Goal: Communication & Community: Answer question/provide support

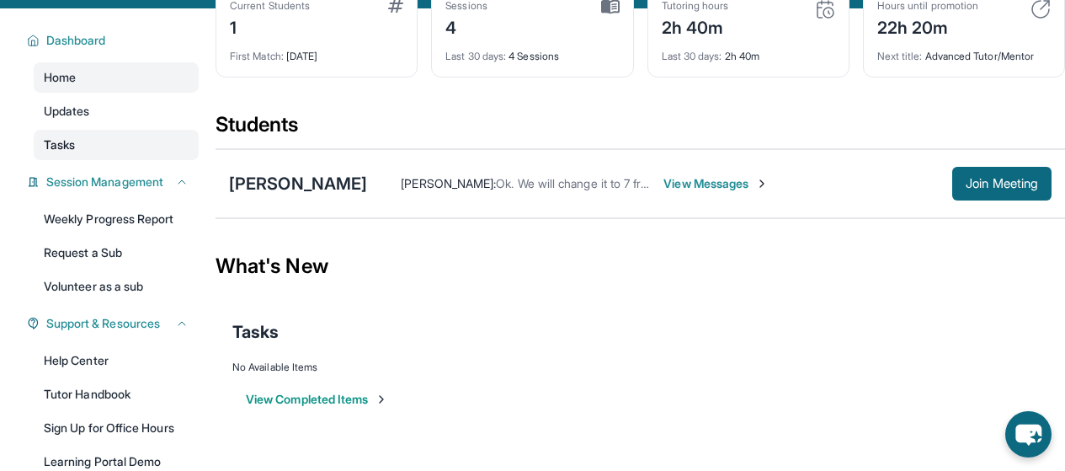
scroll to position [173, 0]
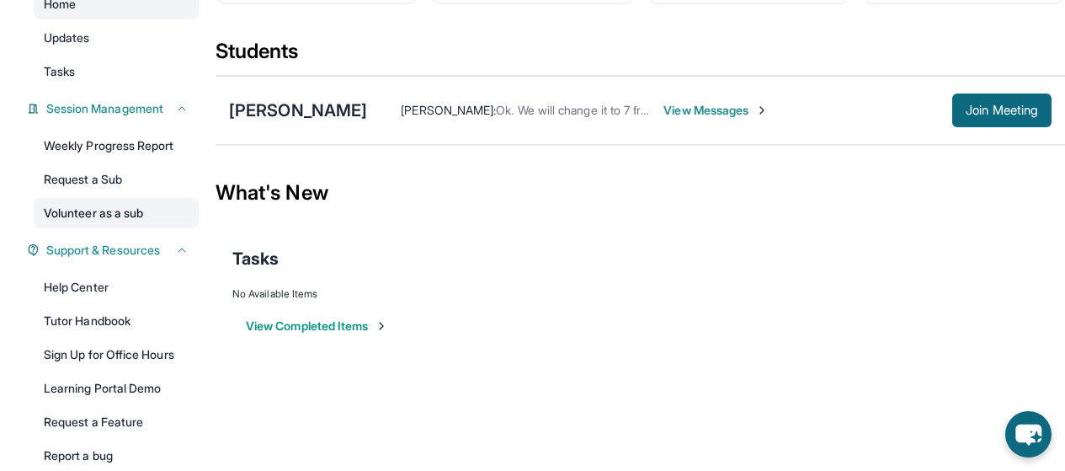
click at [149, 210] on link "Volunteer as a sub" at bounding box center [116, 213] width 165 height 30
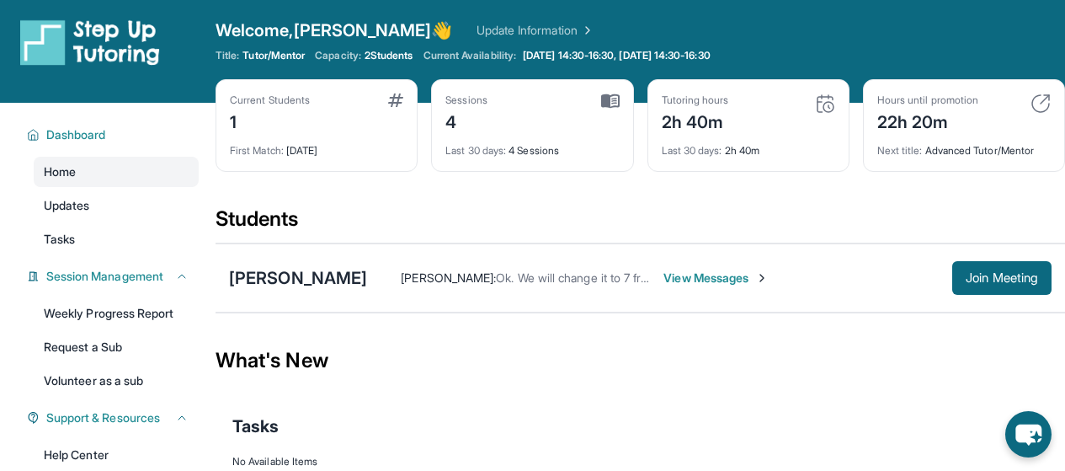
scroll to position [0, 0]
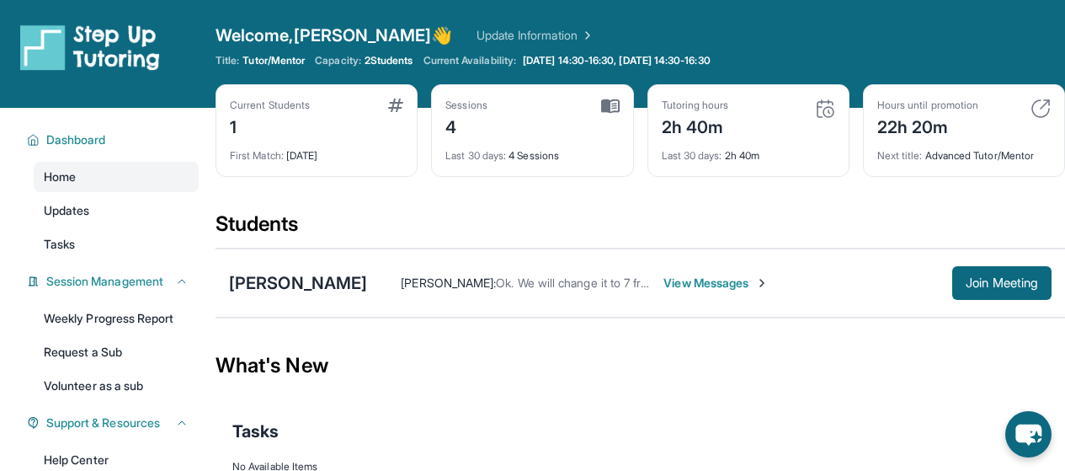
click at [711, 283] on span "View Messages" at bounding box center [715, 282] width 105 height 17
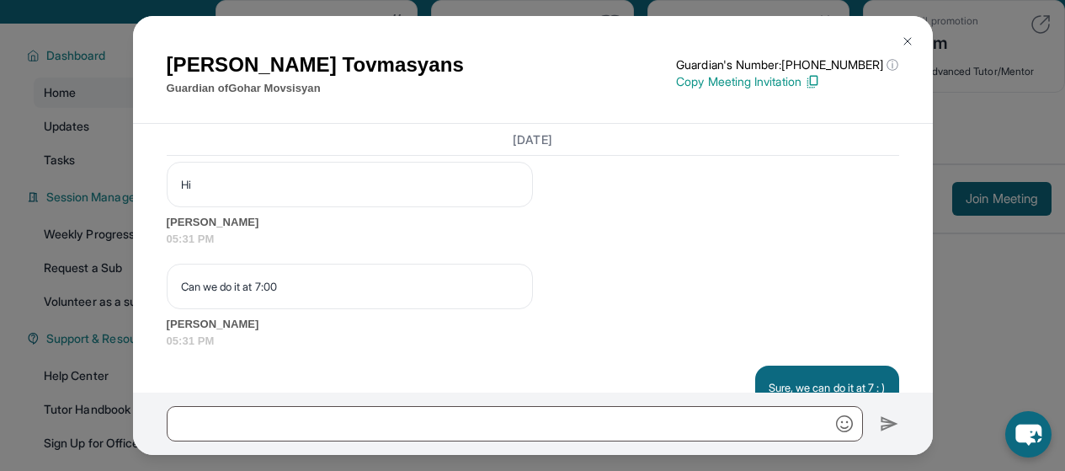
scroll to position [4102, 0]
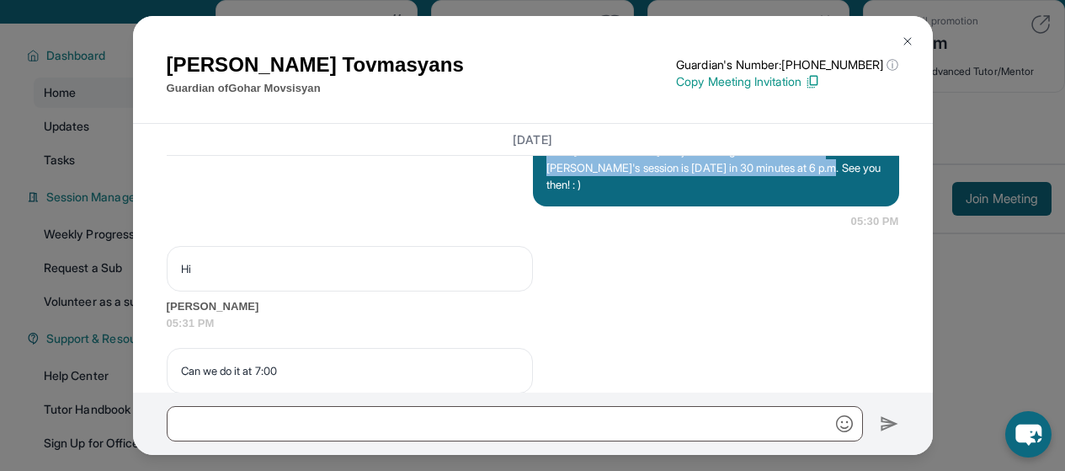
drag, startPoint x: 792, startPoint y: 301, endPoint x: 542, endPoint y: 288, distance: 250.4
click at [546, 193] on p "Hello [PERSON_NAME]. I'm just texting as a reminder that [PERSON_NAME]'s sessio…" at bounding box center [715, 167] width 339 height 51
copy p "Hello [PERSON_NAME]. I'm just texting as a reminder that [PERSON_NAME]'s sessio…"
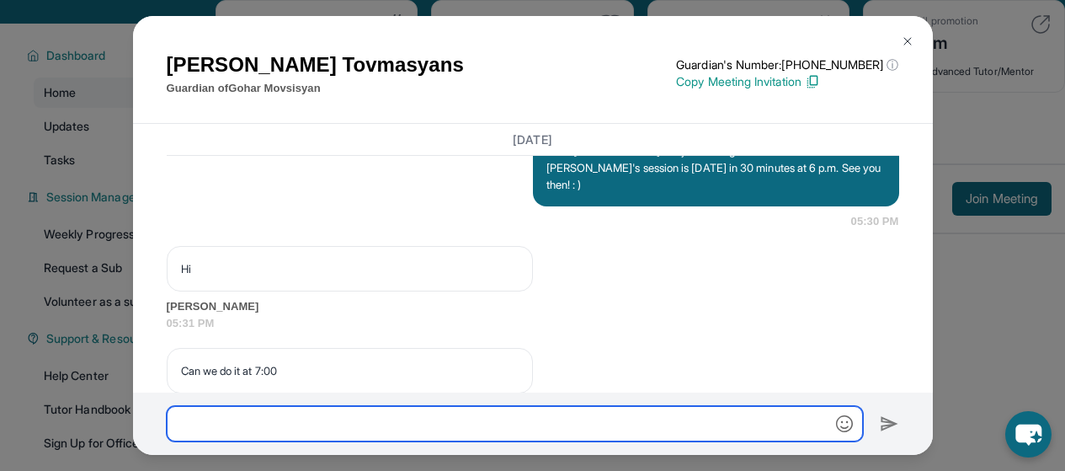
click at [503, 418] on input "text" at bounding box center [515, 423] width 696 height 35
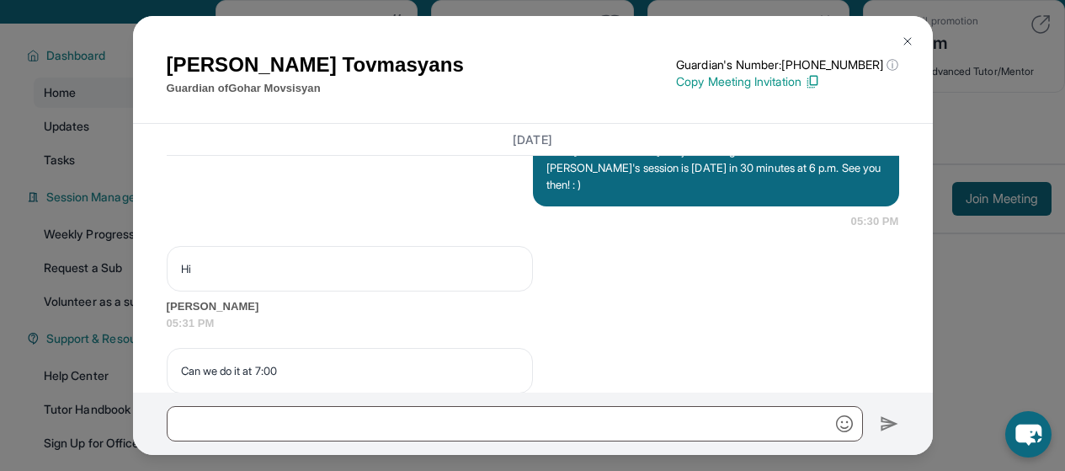
drag, startPoint x: 503, startPoint y: 418, endPoint x: 902, endPoint y: 45, distance: 545.6
click at [902, 45] on img at bounding box center [907, 41] width 13 height 13
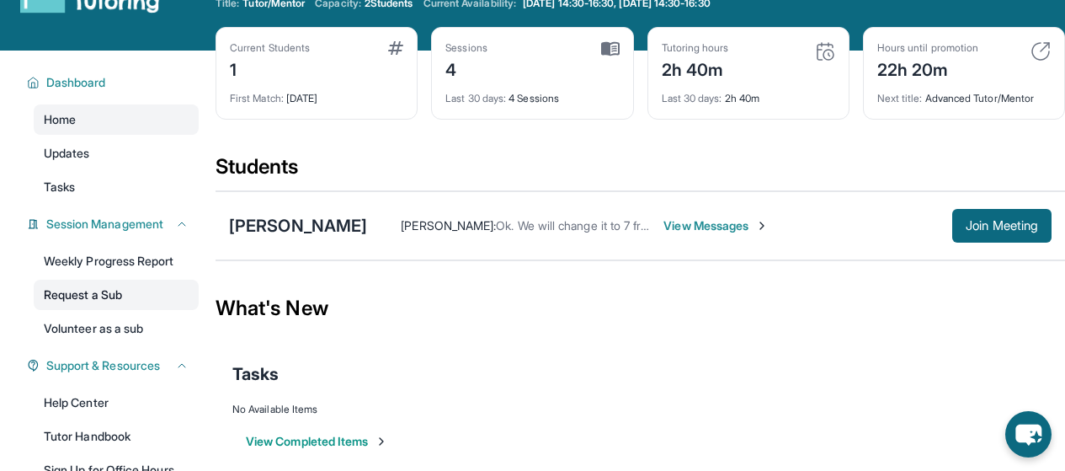
scroll to position [84, 0]
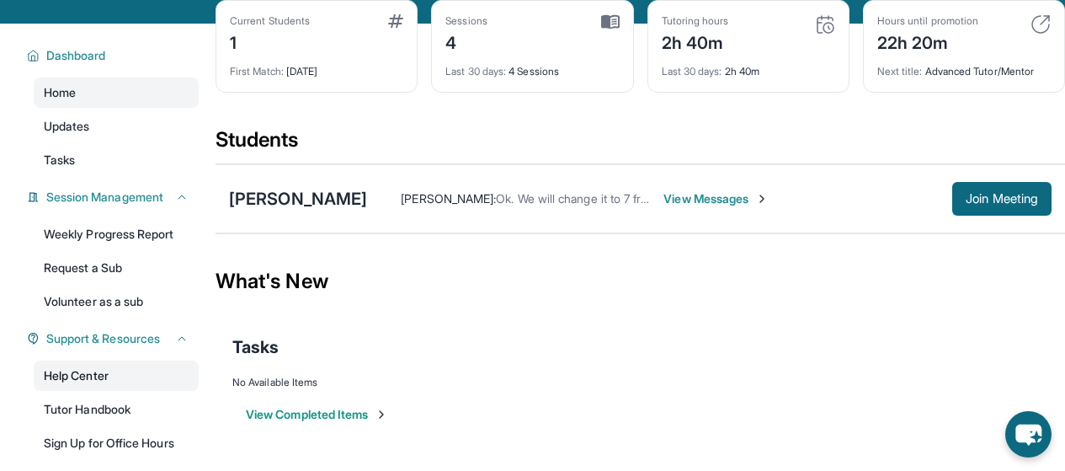
click at [125, 378] on link "Help Center" at bounding box center [116, 375] width 165 height 30
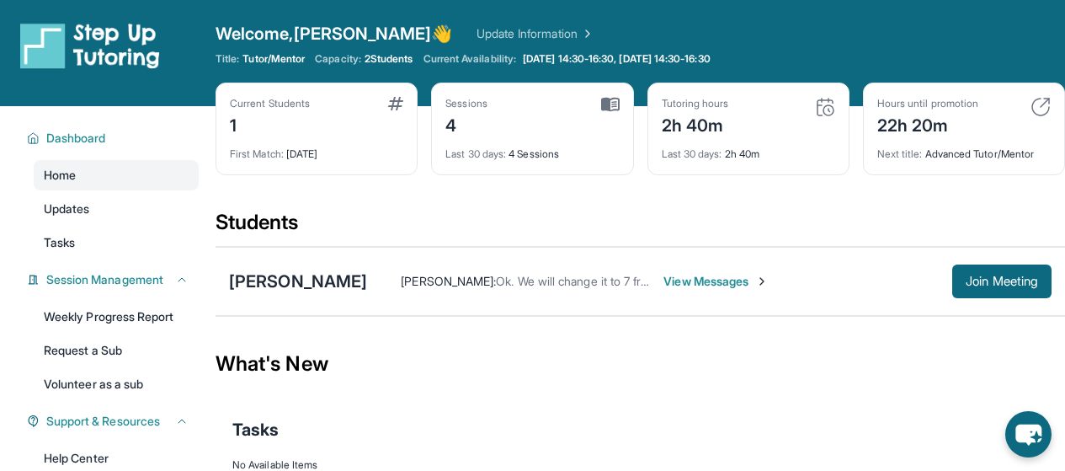
scroll to position [0, 0]
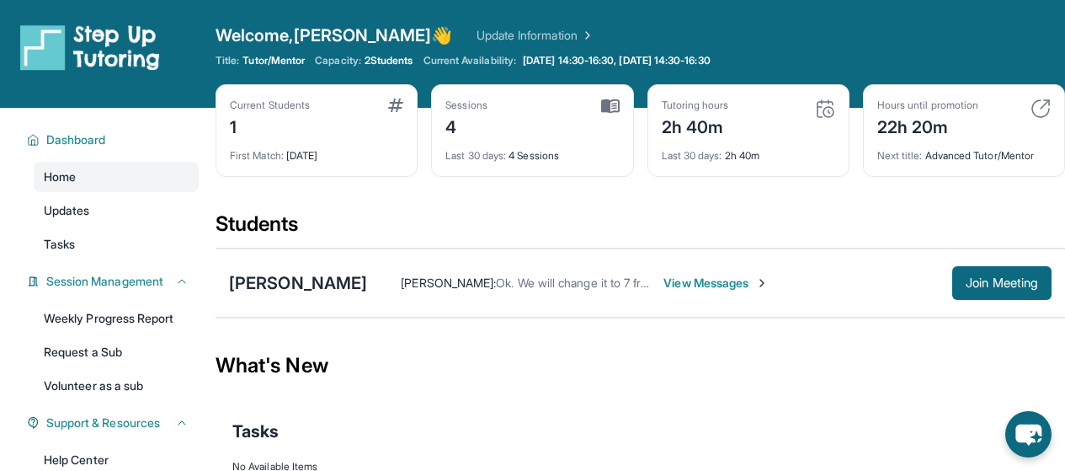
click at [714, 285] on span "View Messages" at bounding box center [715, 282] width 105 height 17
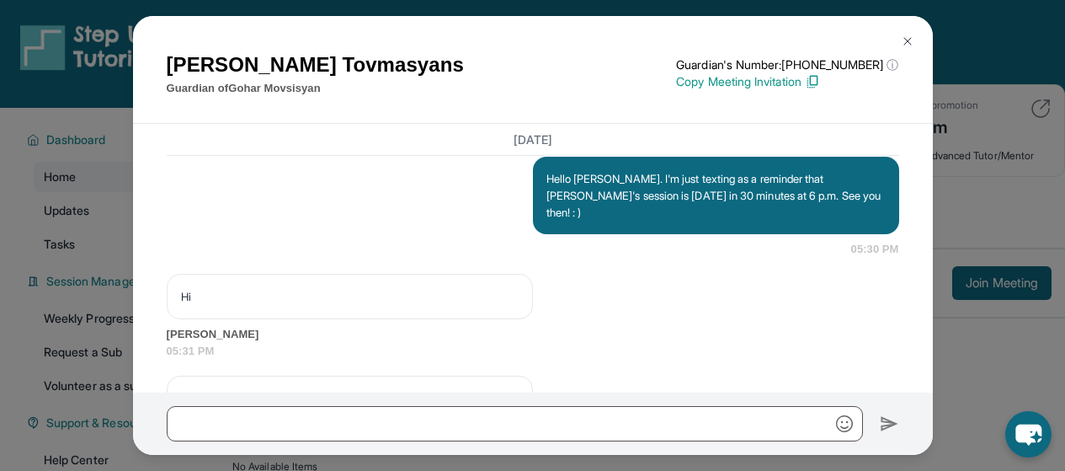
scroll to position [4102, 0]
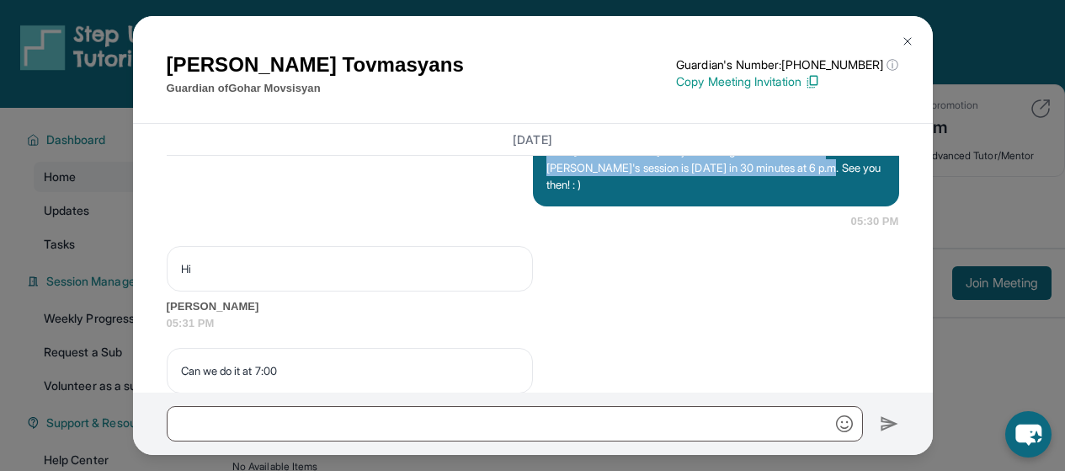
drag, startPoint x: 796, startPoint y: 300, endPoint x: 536, endPoint y: 280, distance: 260.1
click at [536, 206] on div "Hello [PERSON_NAME]. I'm just texting as a reminder that [PERSON_NAME]'s sessio…" at bounding box center [716, 167] width 366 height 77
copy p "Hello [PERSON_NAME]. I'm just texting as a reminder that [PERSON_NAME]'s sessio…"
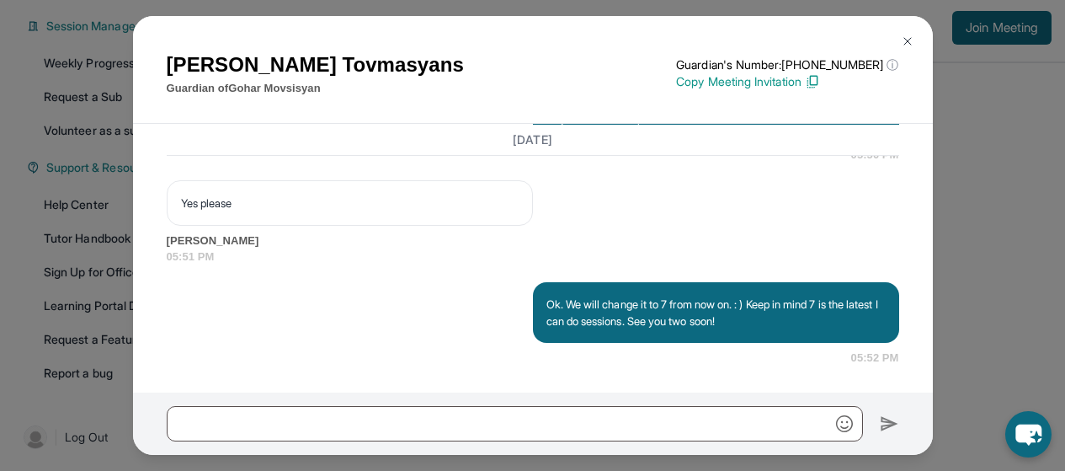
scroll to position [257, 0]
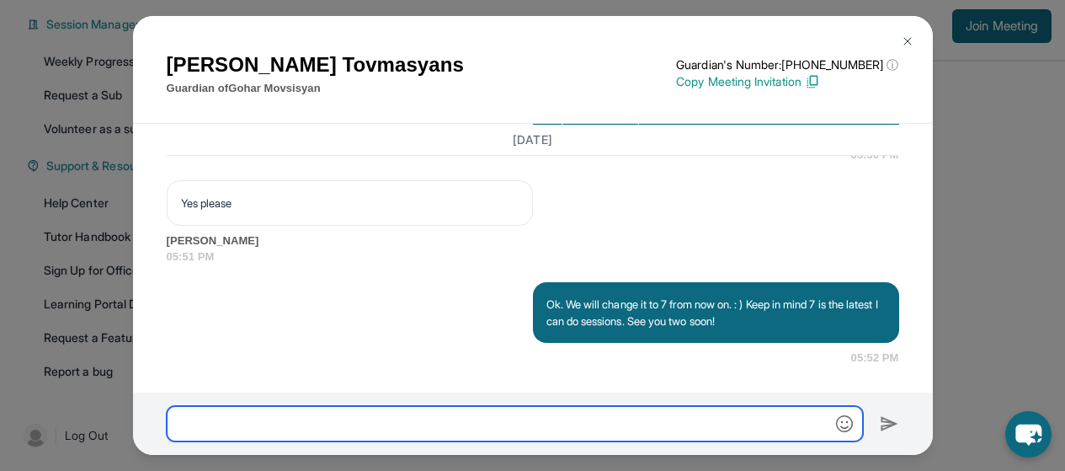
click at [345, 432] on input "text" at bounding box center [515, 423] width 696 height 35
paste input "**********"
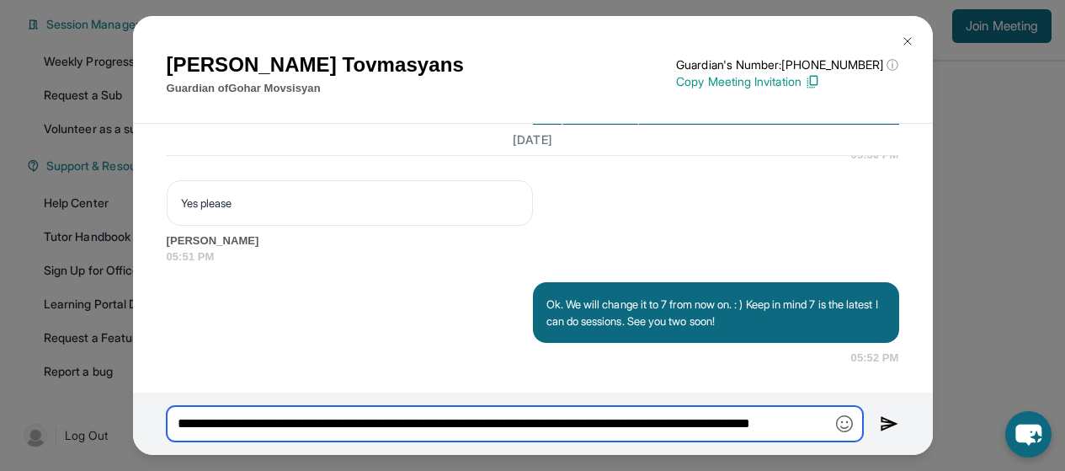
scroll to position [0, 41]
click at [689, 421] on input "**********" at bounding box center [515, 423] width 696 height 35
type input "**********"
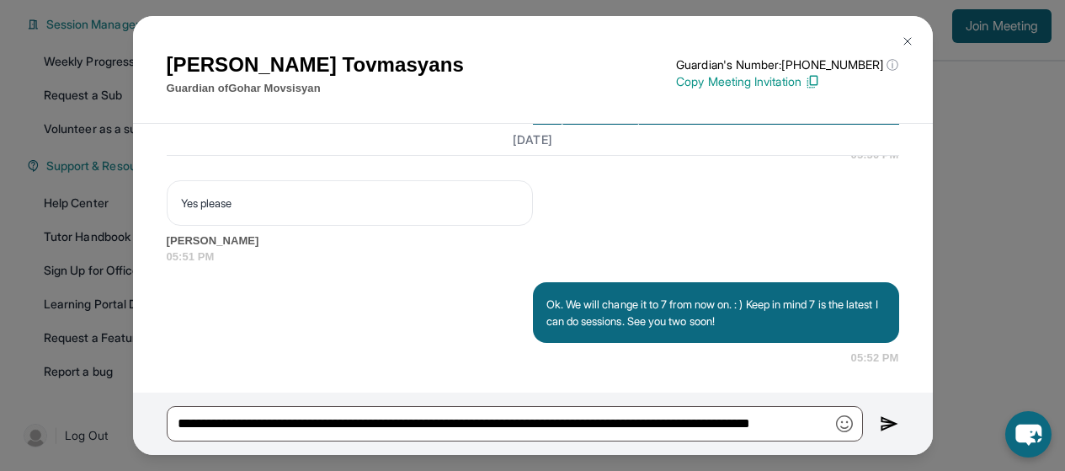
scroll to position [0, 0]
click at [882, 423] on img at bounding box center [889, 423] width 19 height 20
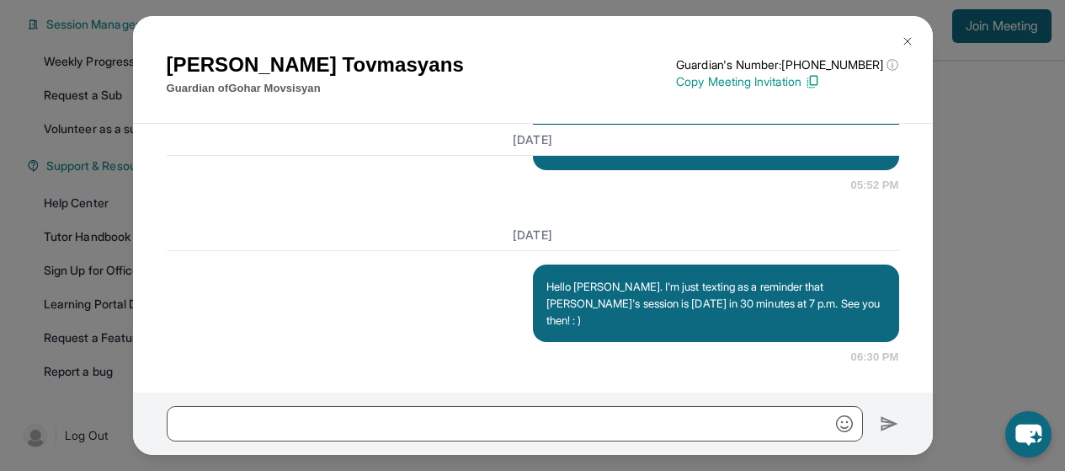
scroll to position [5100, 0]
click at [907, 53] on button at bounding box center [908, 41] width 34 height 34
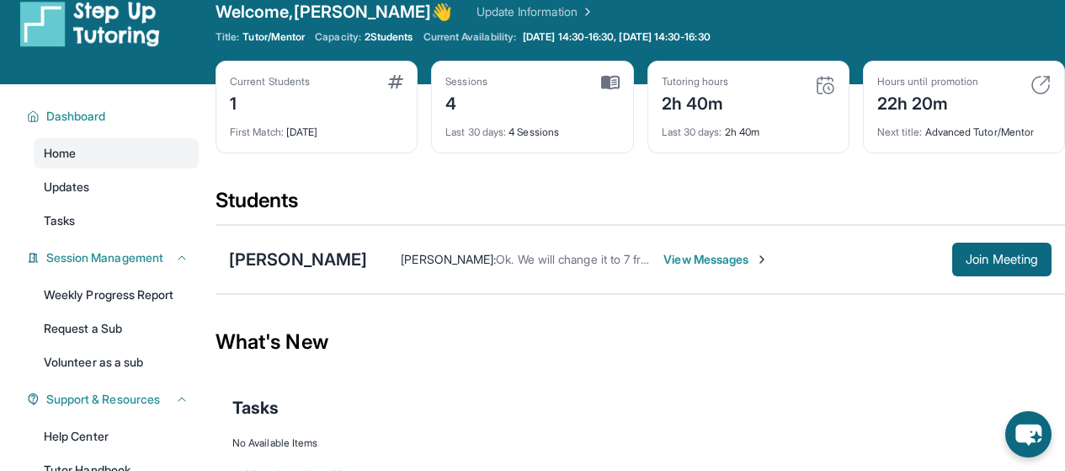
scroll to position [4, 0]
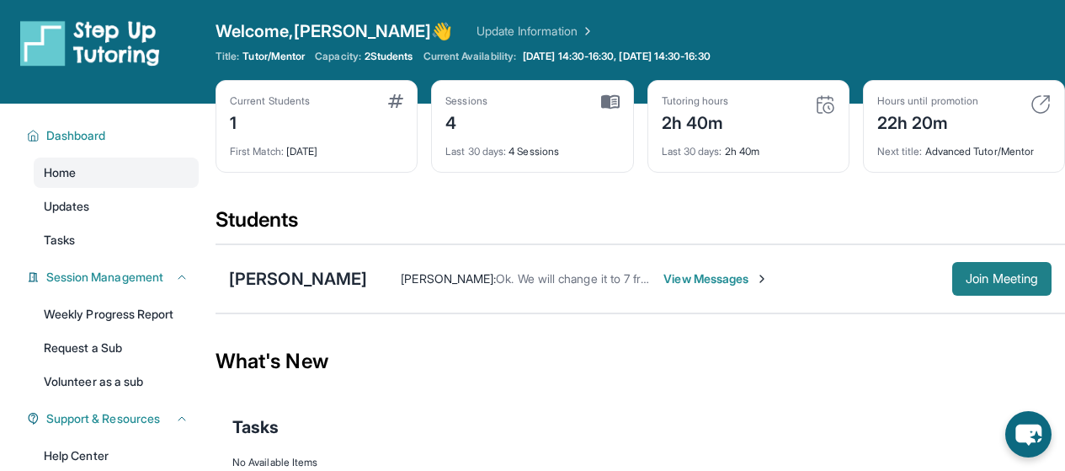
click at [999, 280] on span "Join Meeting" at bounding box center [1002, 279] width 72 height 10
